Goal: Information Seeking & Learning: Check status

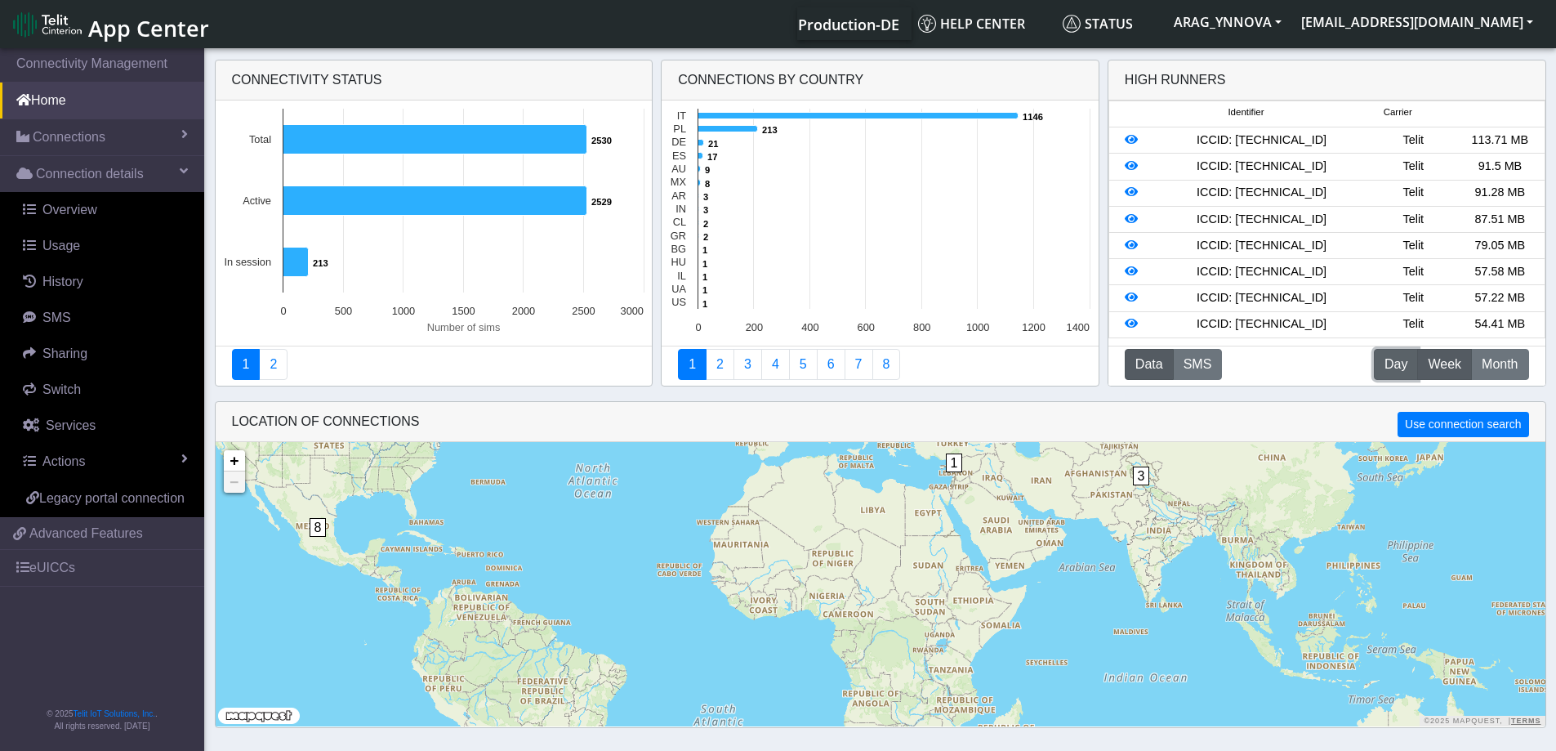
click at [1388, 363] on span "Day" at bounding box center [1395, 364] width 23 height 20
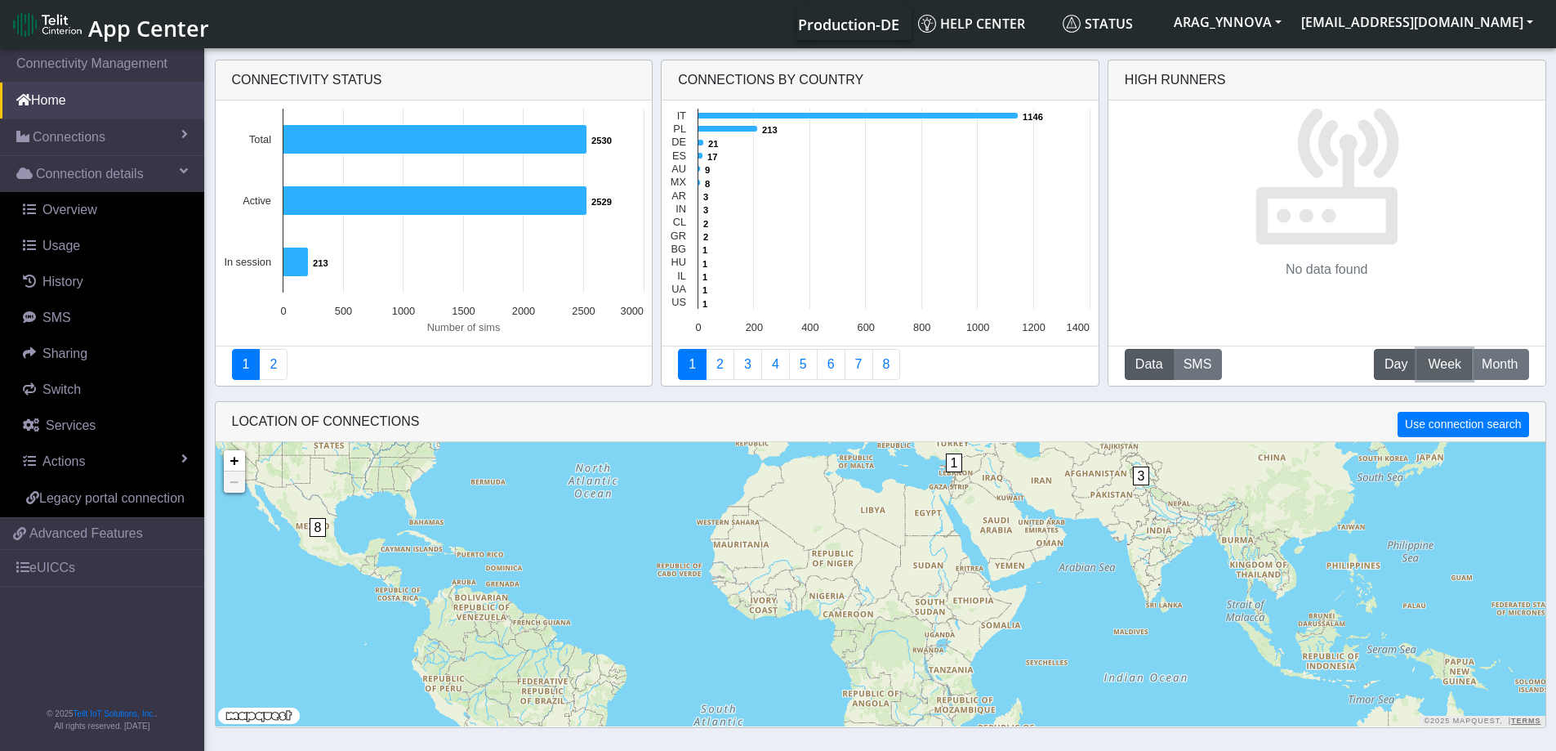
click at [1431, 363] on span "Week" at bounding box center [1444, 364] width 33 height 20
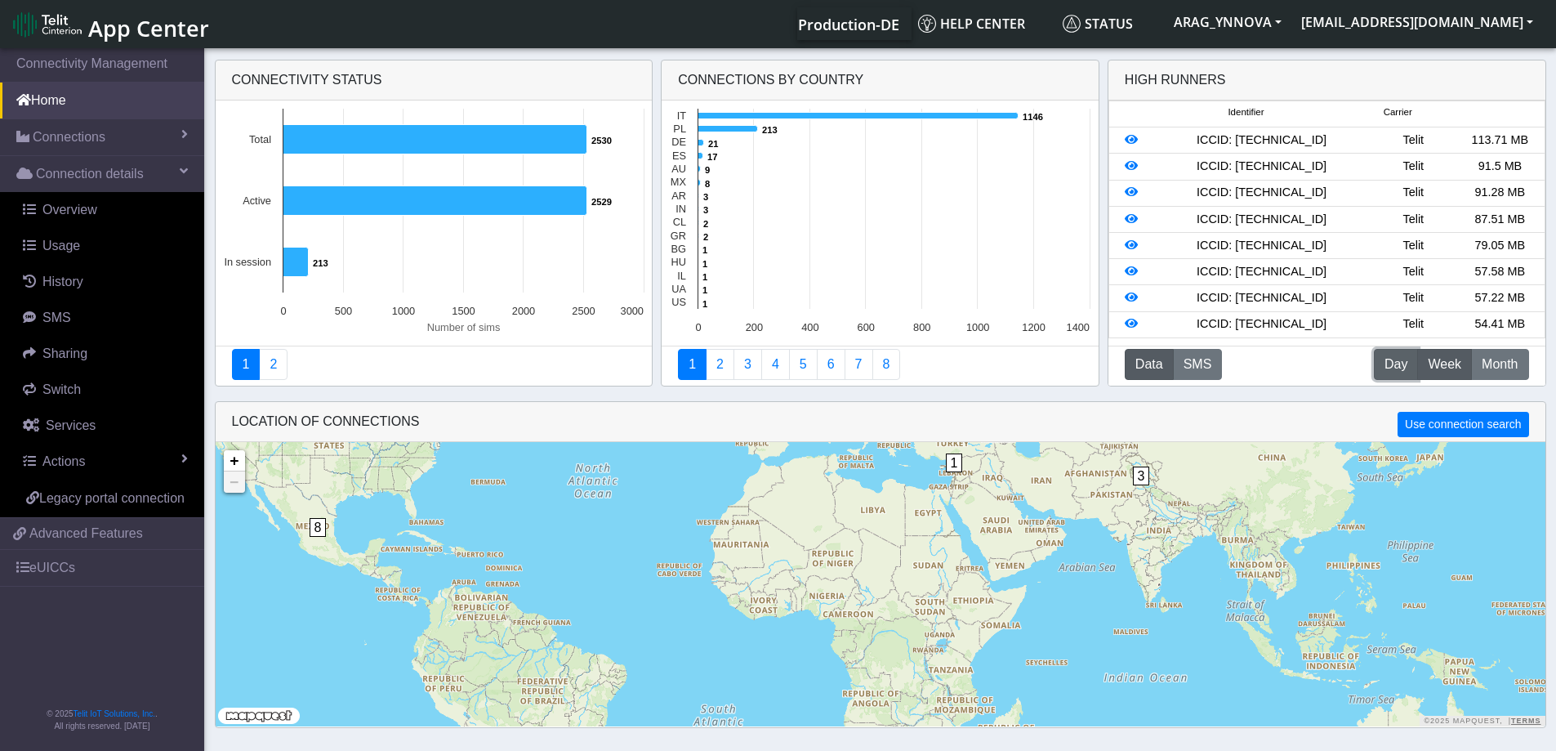
click at [1414, 363] on button "D Day" at bounding box center [1396, 364] width 44 height 31
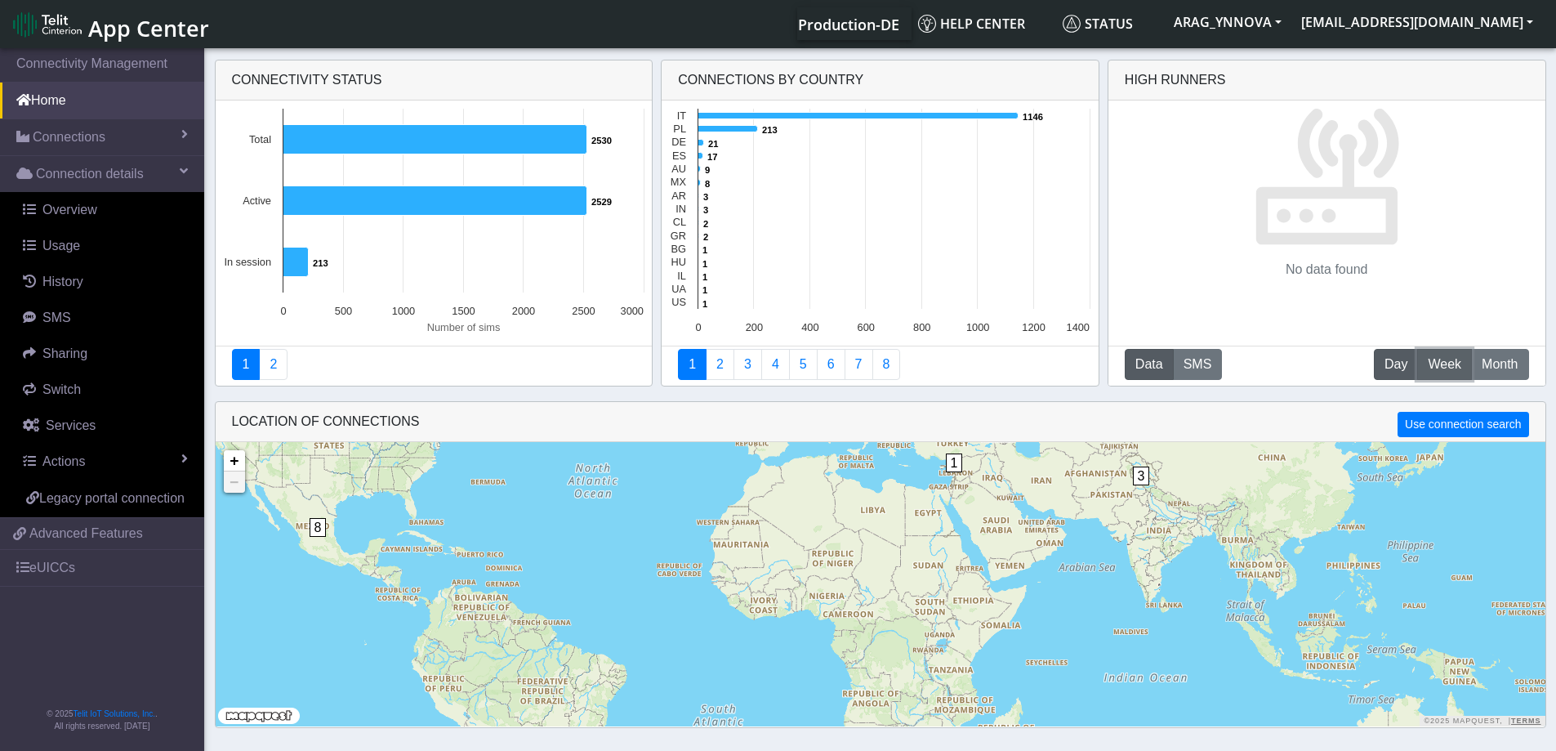
click at [1442, 367] on span "Week" at bounding box center [1444, 364] width 33 height 20
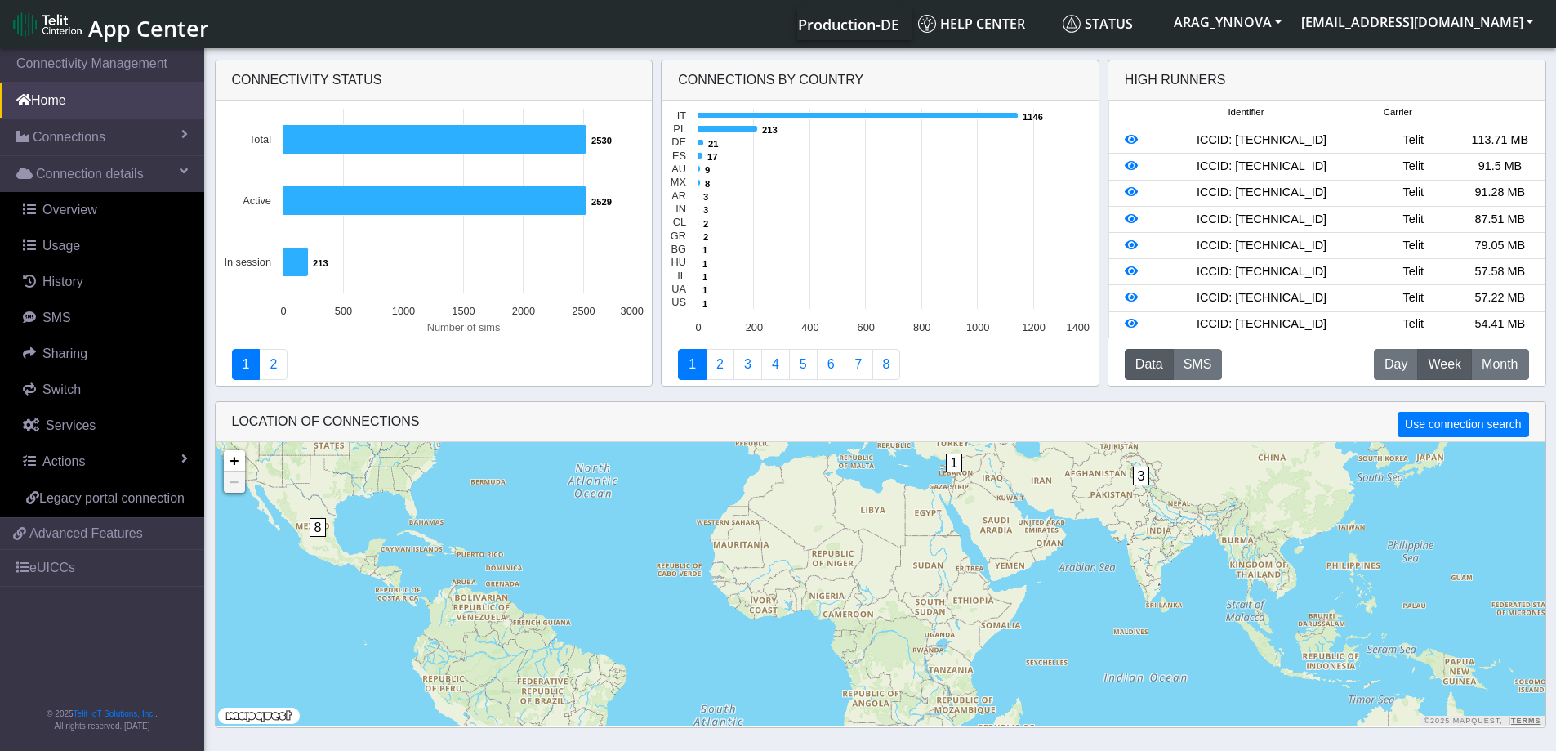
click at [1320, 142] on div "ICCID: [TECHNICAL_ID]" at bounding box center [1261, 140] width 216 height 18
click at [1132, 137] on icon at bounding box center [1131, 139] width 13 height 11
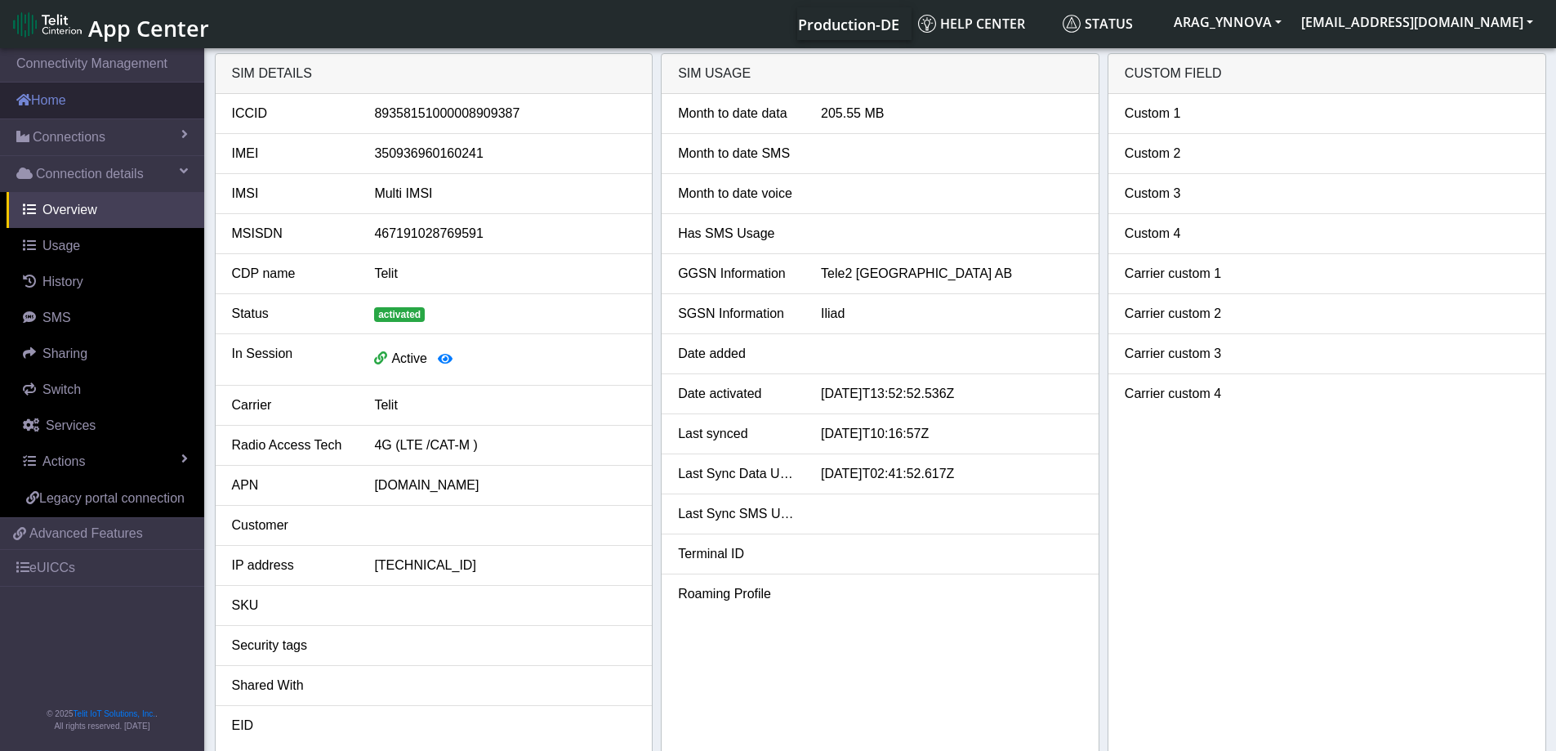
click at [69, 104] on link "Home" at bounding box center [102, 100] width 204 height 36
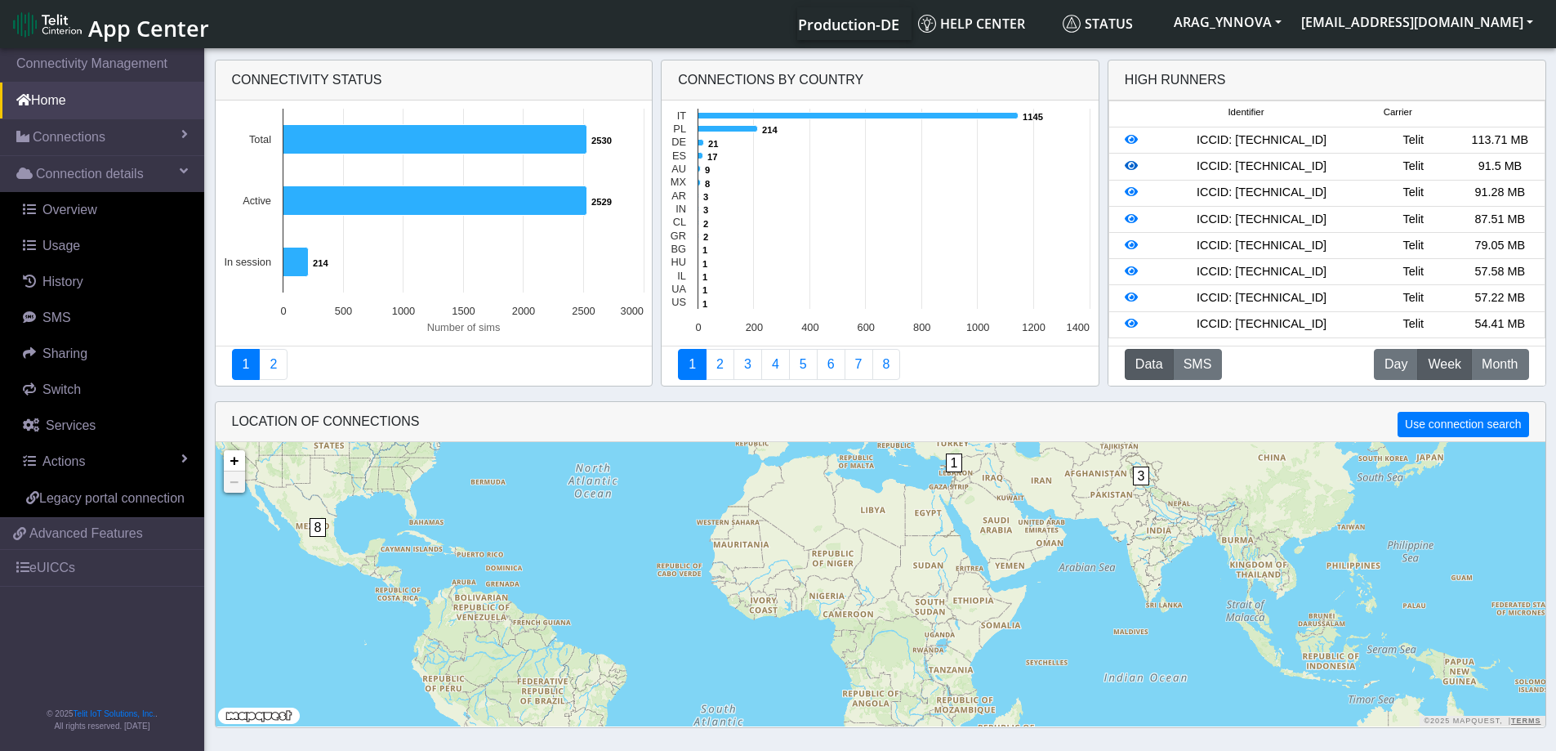
click at [1134, 169] on icon at bounding box center [1131, 165] width 13 height 11
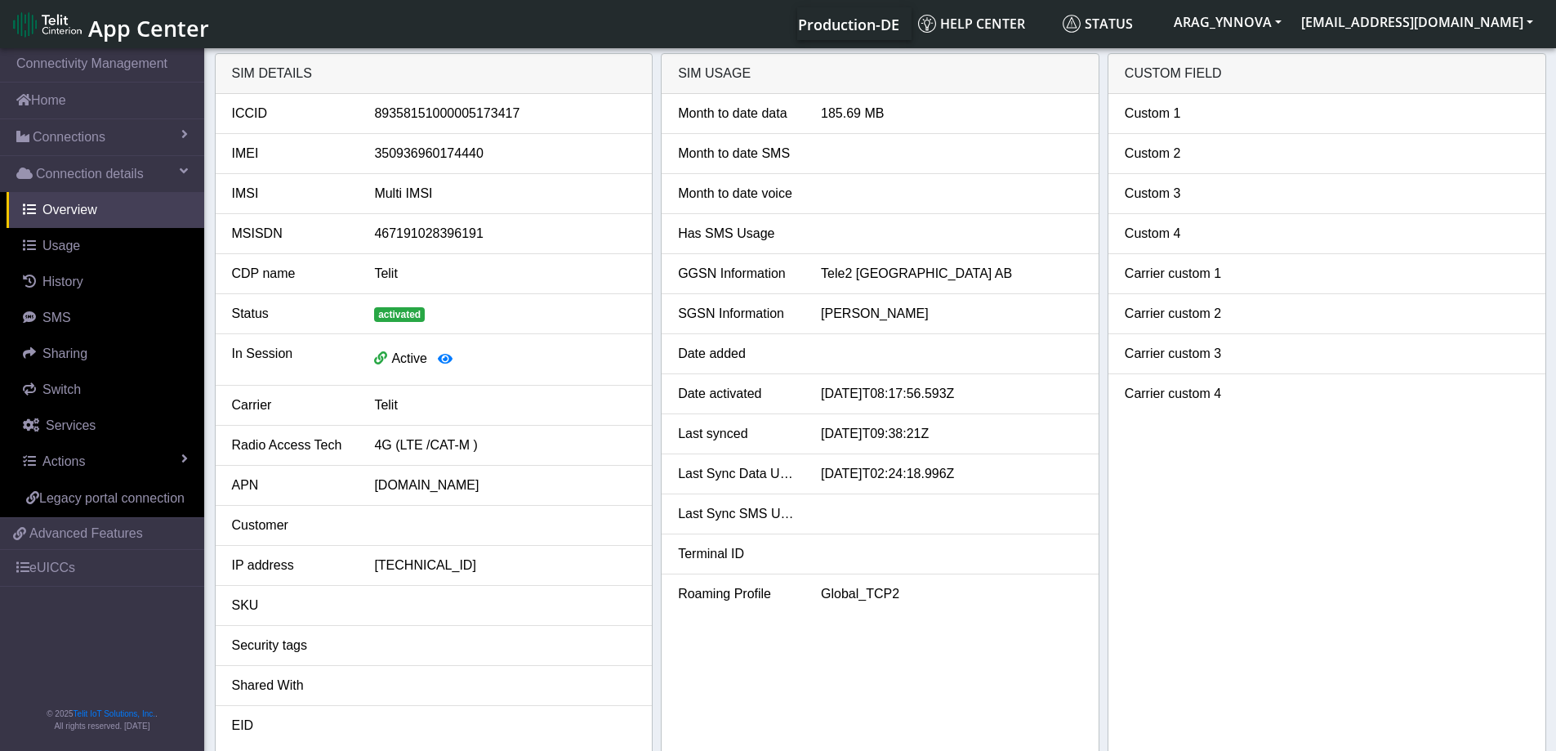
click at [415, 114] on div "89358151000005173417" at bounding box center [505, 114] width 286 height 20
click at [412, 157] on div "350936960174440" at bounding box center [505, 154] width 286 height 20
copy div "350936960174440"
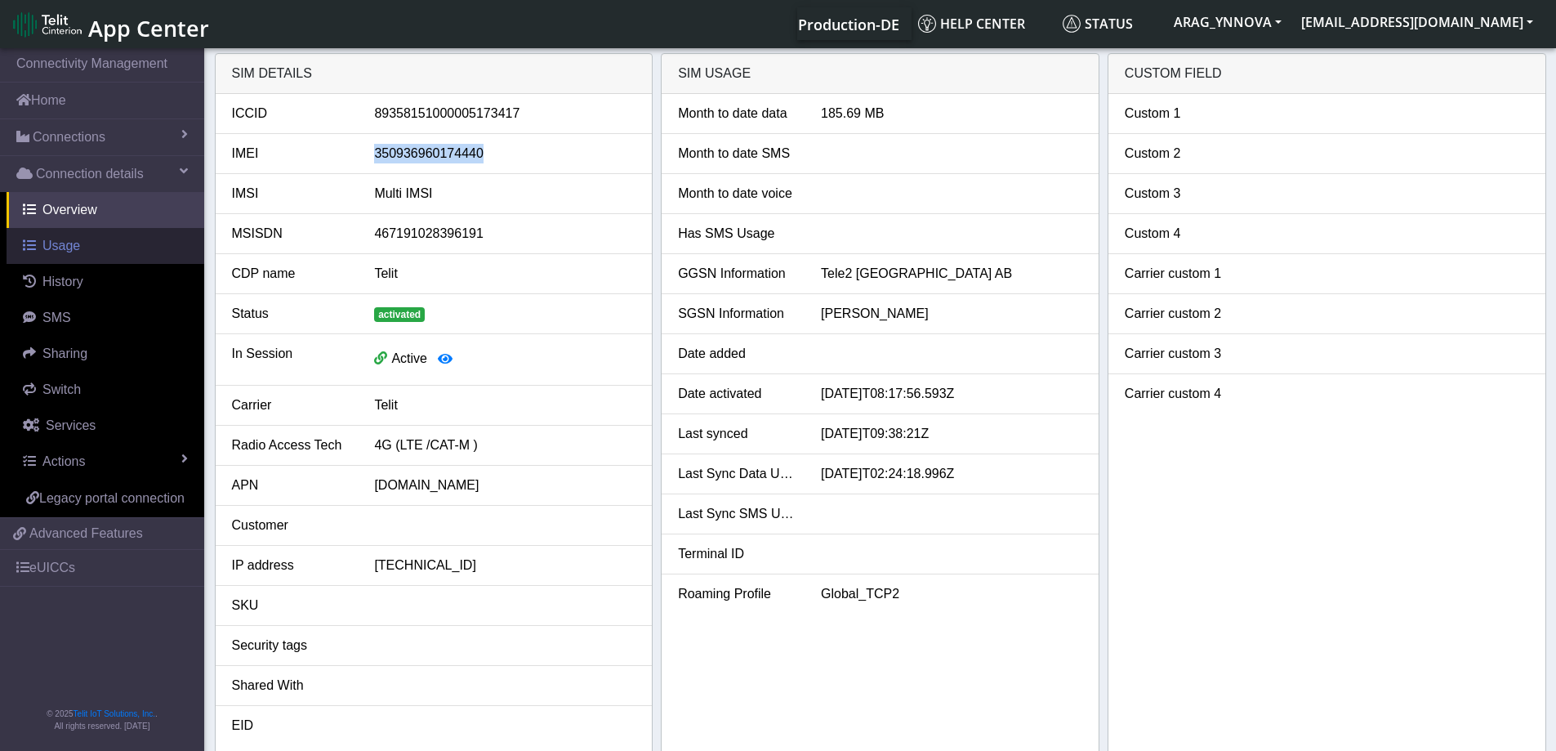
click at [85, 247] on link "Usage" at bounding box center [106, 246] width 198 height 36
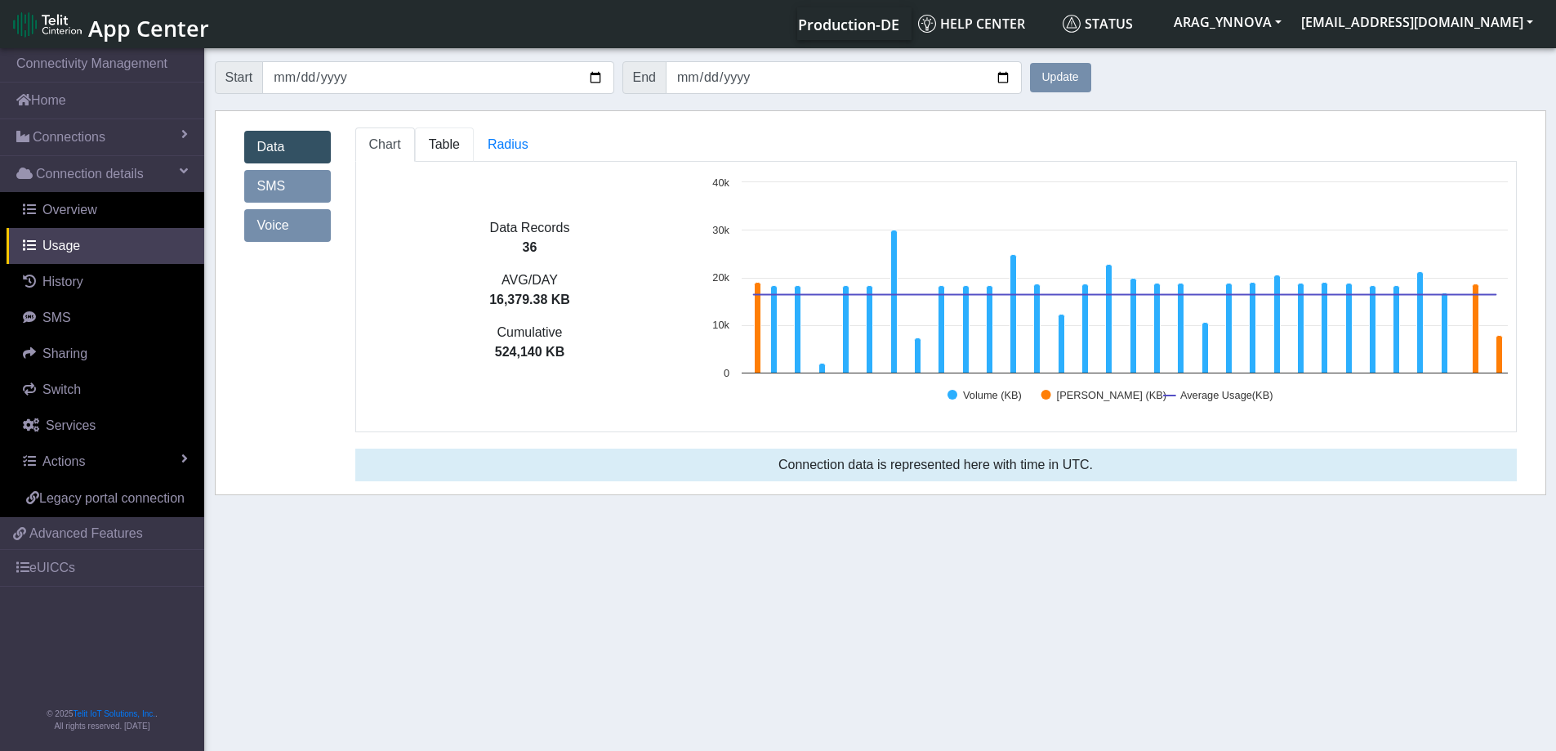
click at [439, 139] on span "Table" at bounding box center [444, 144] width 31 height 14
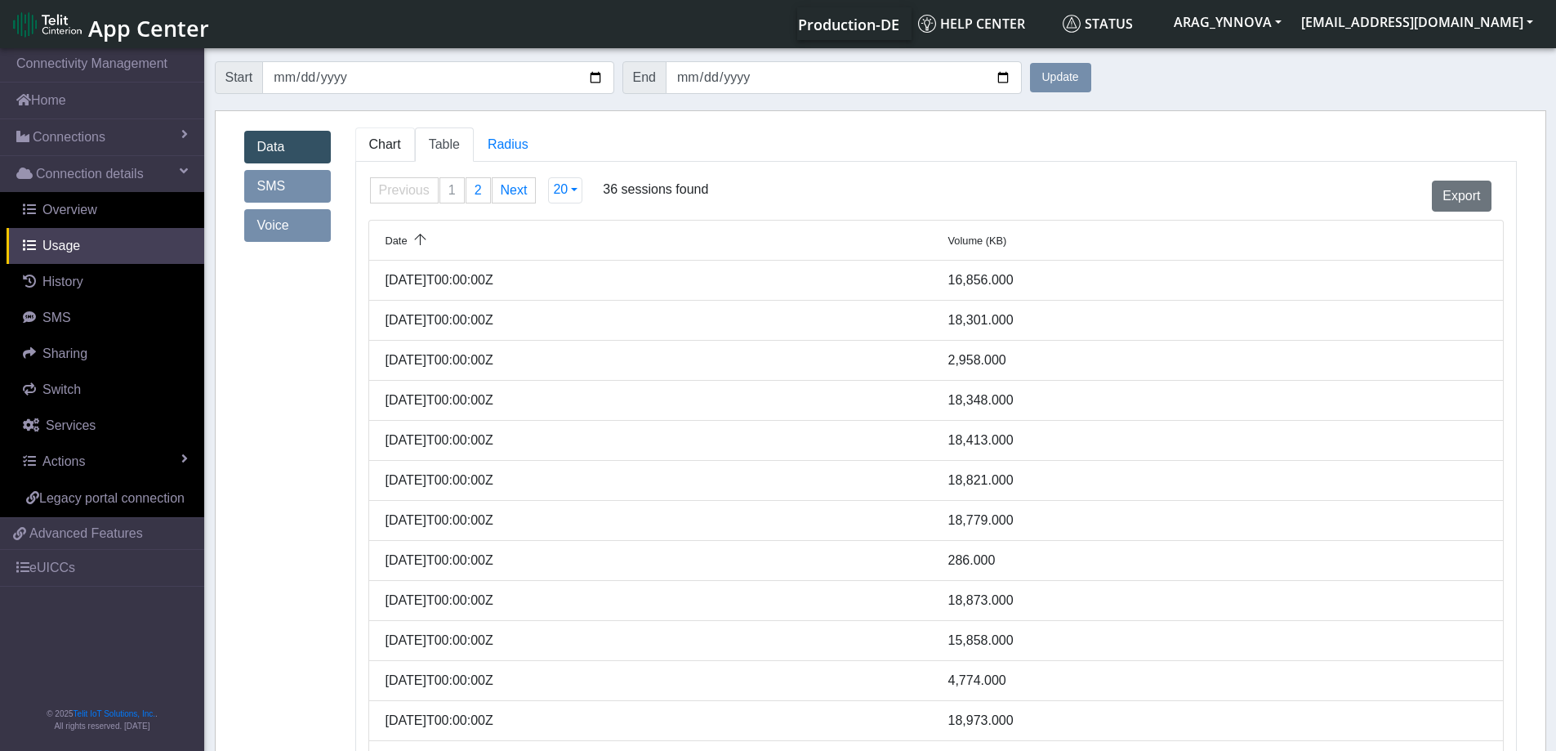
click at [398, 145] on span "Chart" at bounding box center [385, 144] width 32 height 14
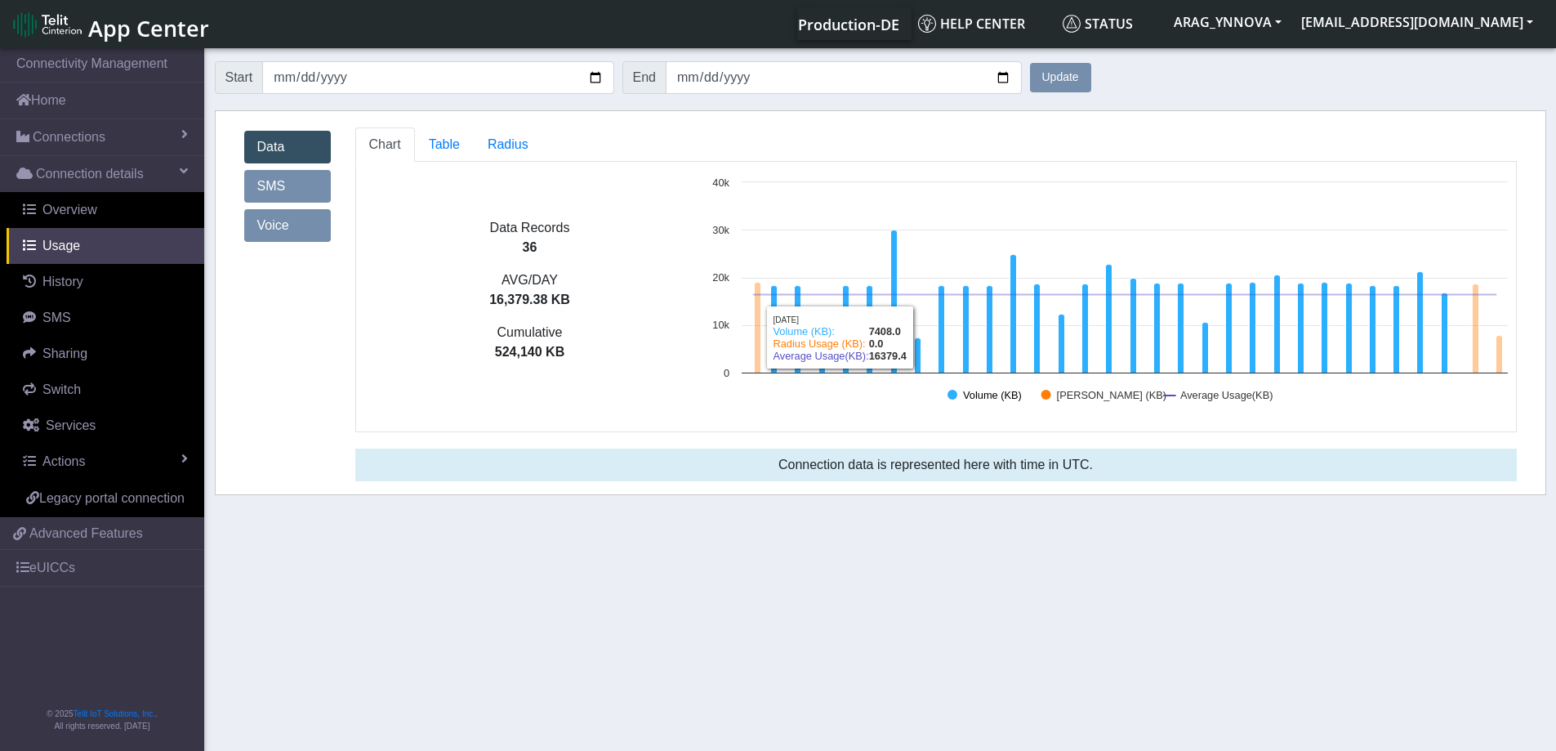
click at [1003, 389] on text "Volume (KB)" at bounding box center [992, 395] width 59 height 12
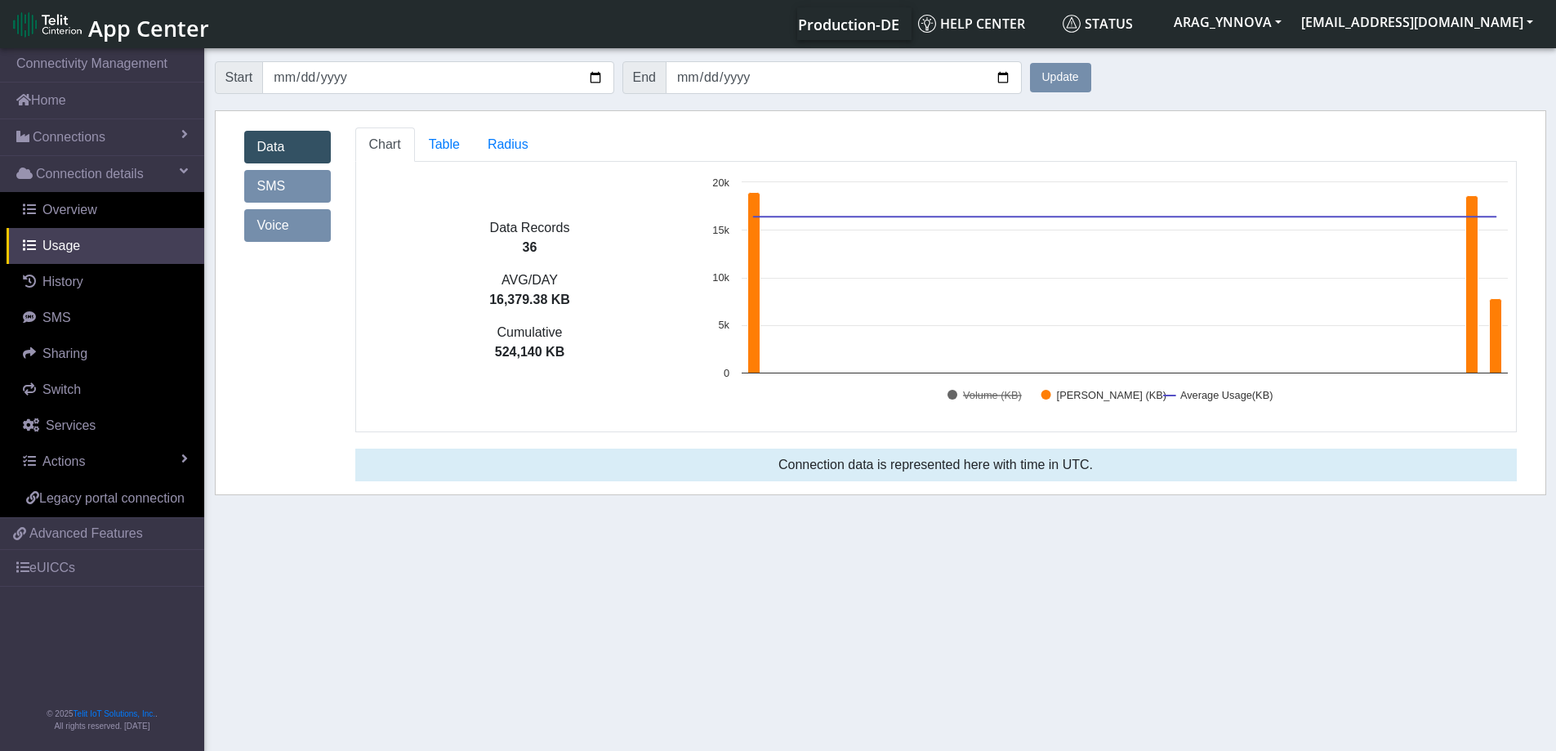
click at [1003, 389] on text "Volume (KB)" at bounding box center [992, 395] width 59 height 12
